Goal: Task Accomplishment & Management: Use online tool/utility

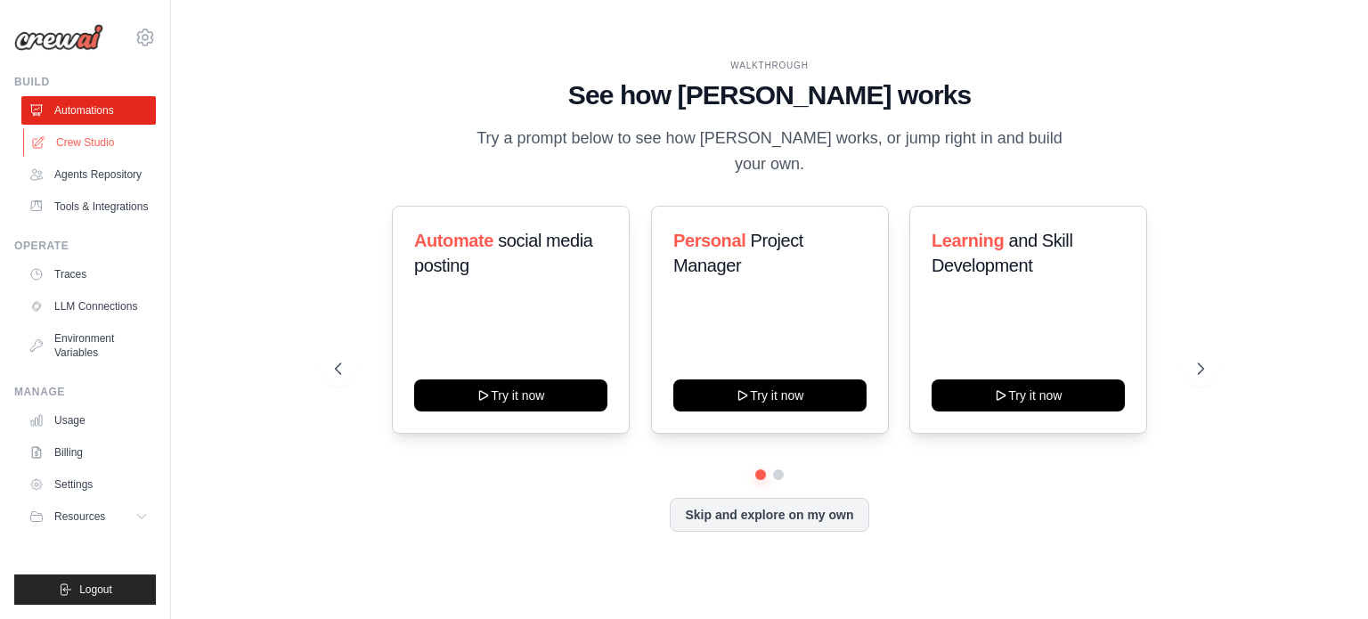
click at [85, 143] on link "Crew Studio" at bounding box center [90, 142] width 134 height 28
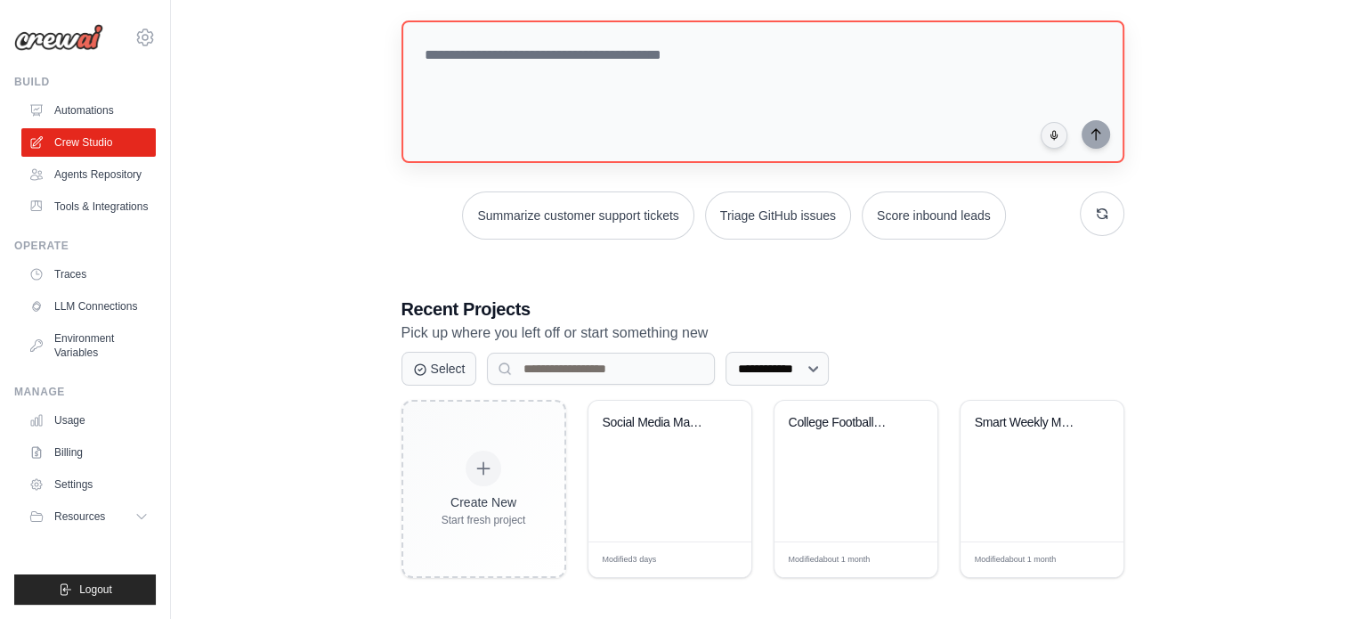
scroll to position [97, 0]
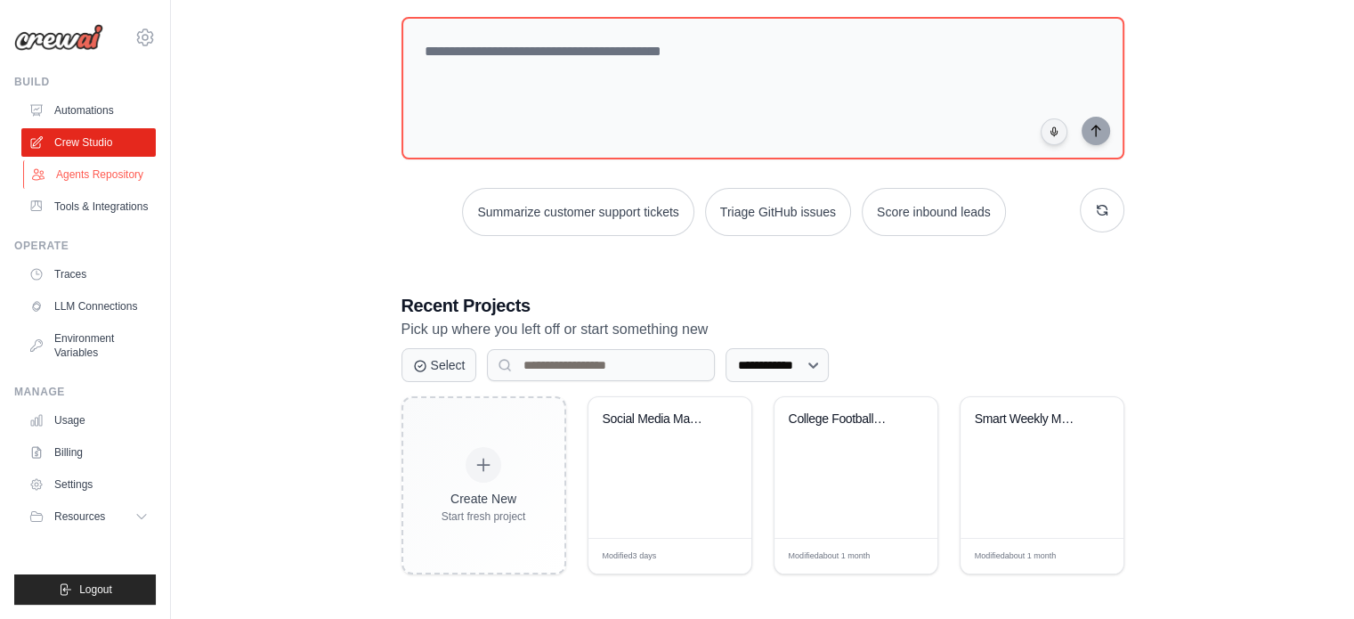
click at [105, 175] on link "Agents Repository" at bounding box center [90, 174] width 134 height 28
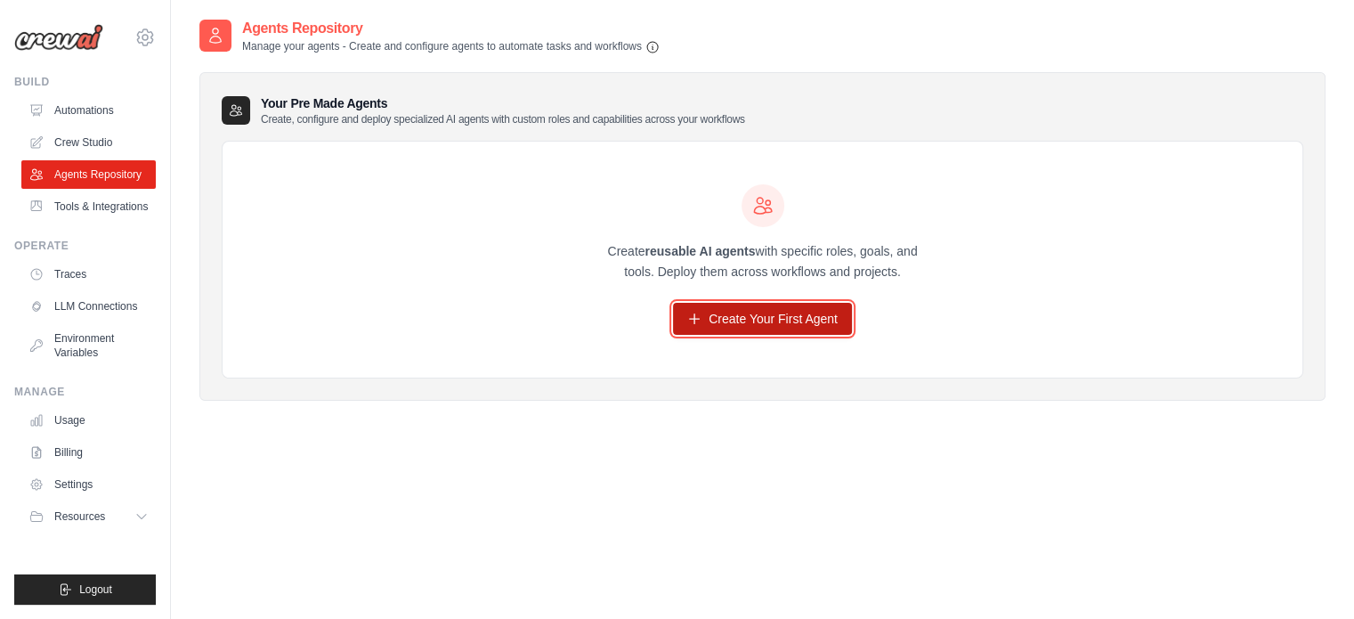
click at [731, 323] on link "Create Your First Agent" at bounding box center [762, 319] width 179 height 32
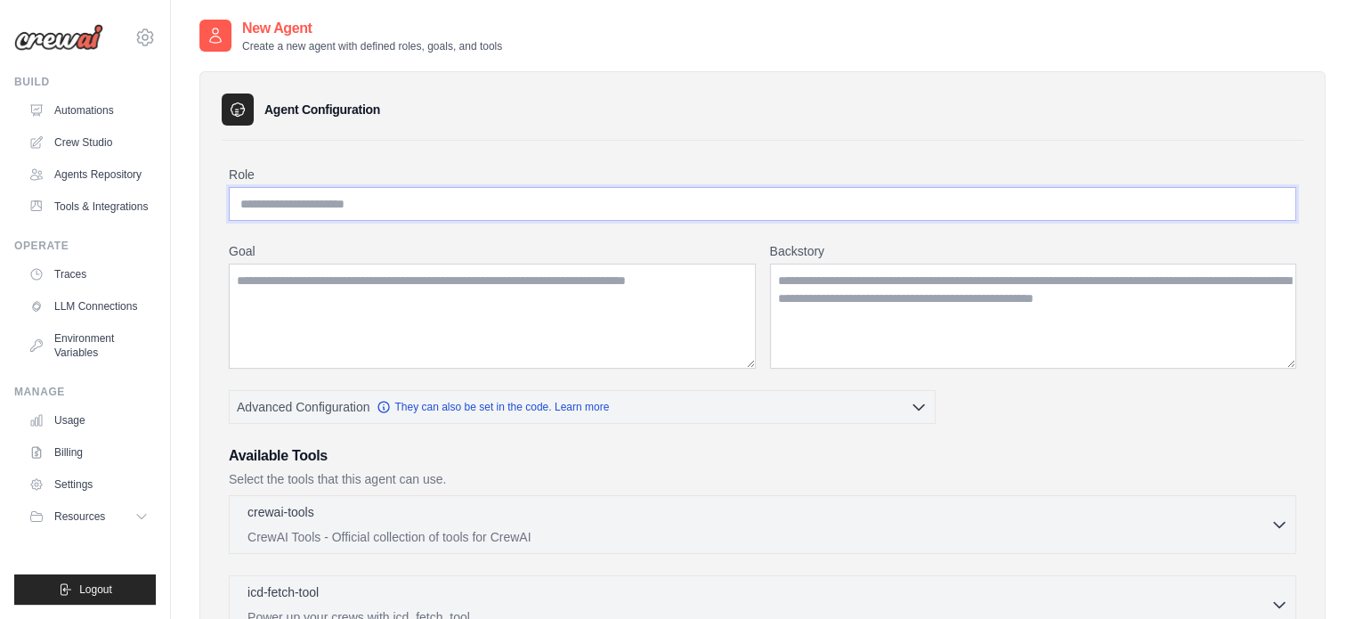
click at [418, 197] on input "Role" at bounding box center [763, 204] width 1068 height 34
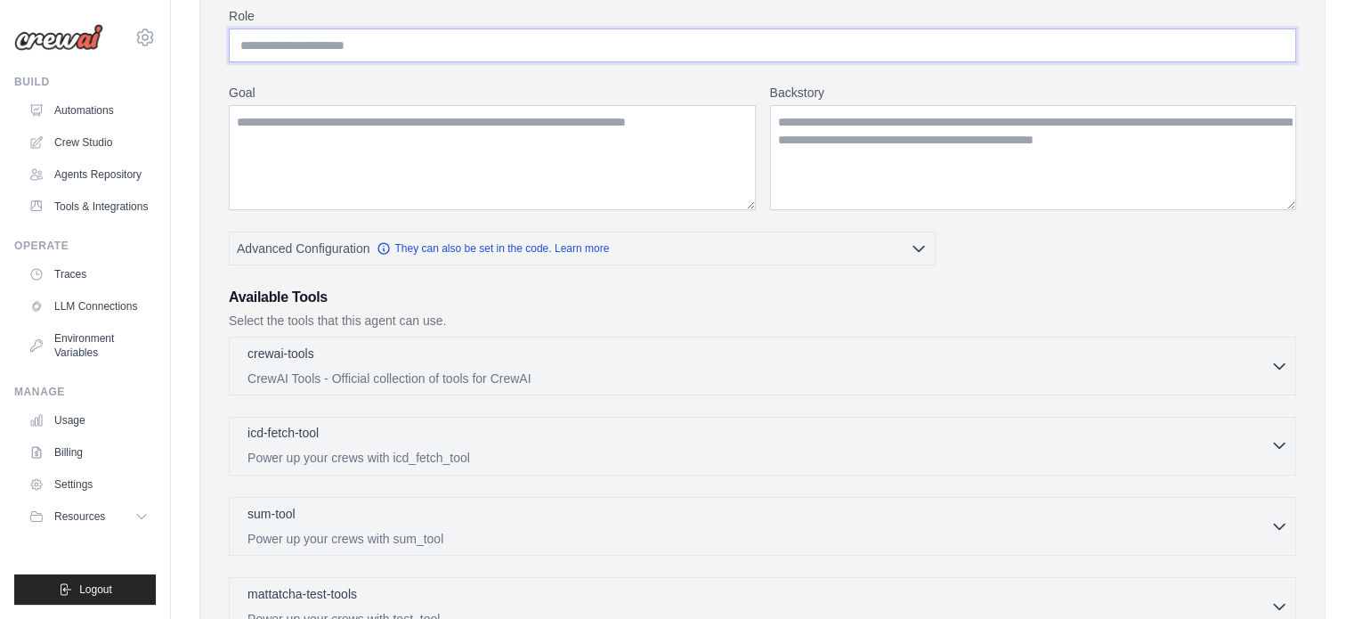
scroll to position [178, 0]
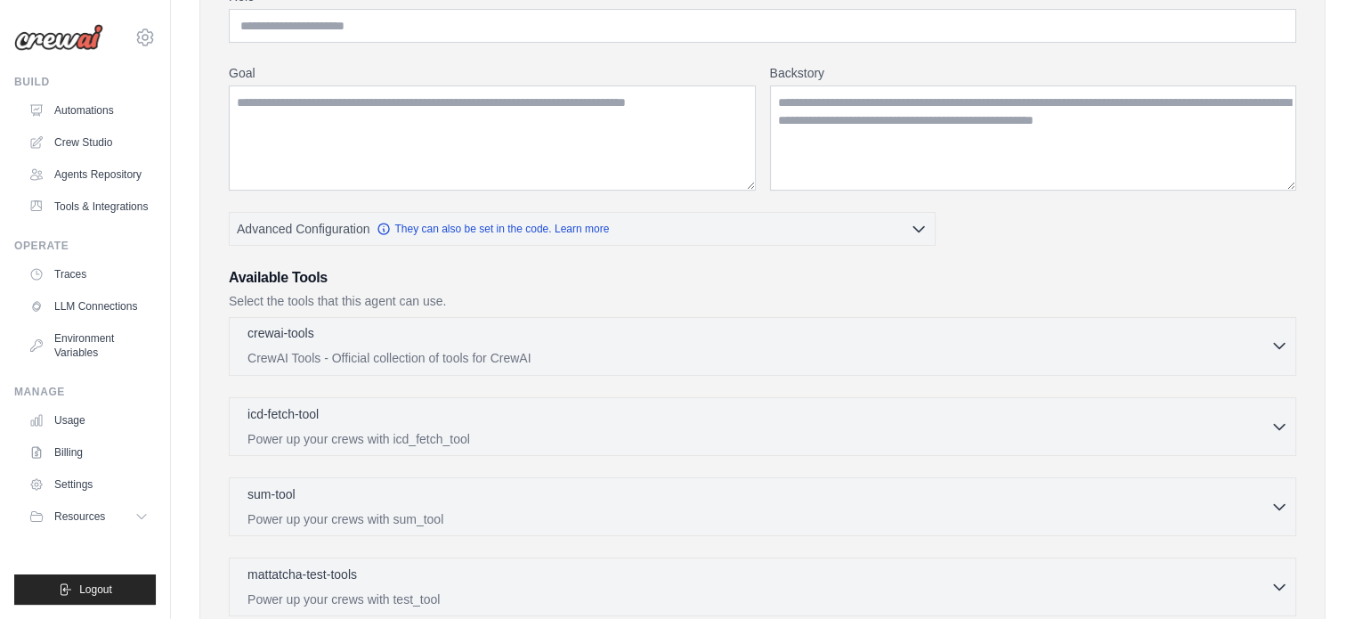
click at [516, 349] on p "CrewAI Tools - Official collection of tools for CrewAI" at bounding box center [759, 358] width 1023 height 18
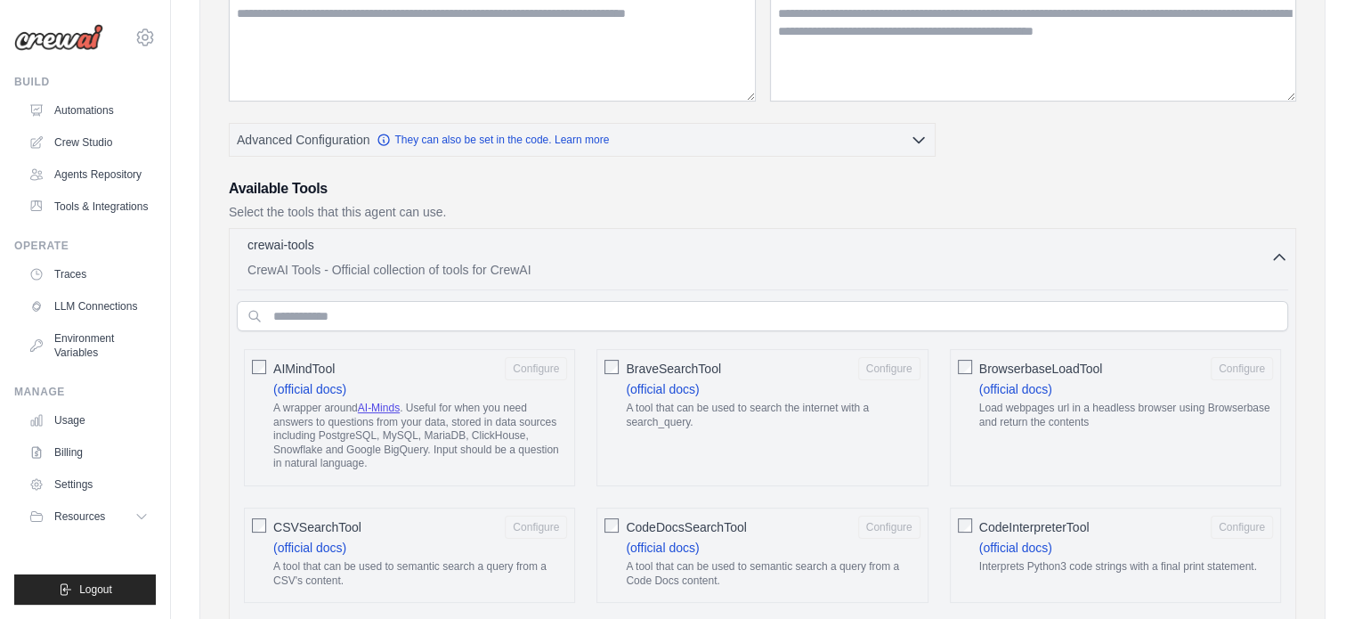
scroll to position [0, 0]
